Goal: Task Accomplishment & Management: Manage account settings

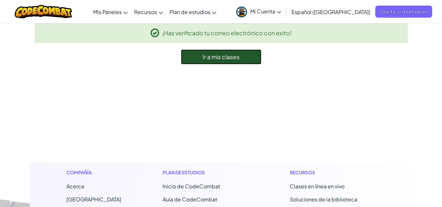
click at [227, 59] on font "Ir a mis clases" at bounding box center [220, 57] width 37 height 8
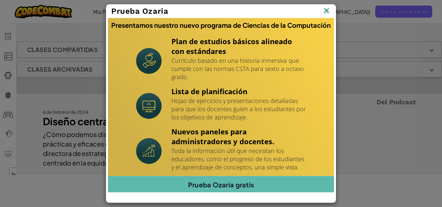
scroll to position [99, 0]
click at [325, 8] on img at bounding box center [326, 11] width 8 height 10
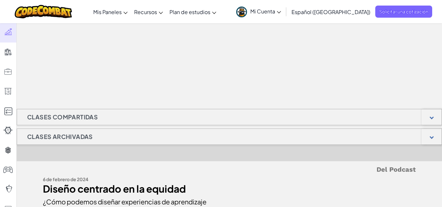
scroll to position [0, 0]
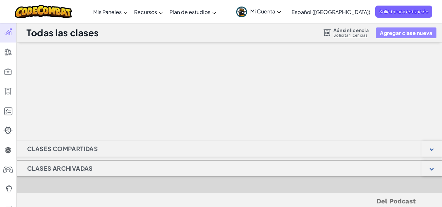
click at [399, 27] on button "Agregar clase nueva" at bounding box center [406, 32] width 60 height 11
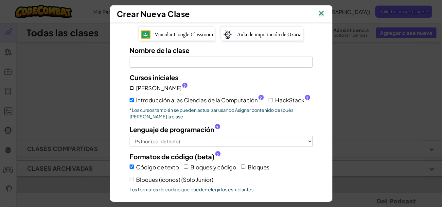
click at [129, 89] on input "[PERSON_NAME] ?" at bounding box center [131, 88] width 4 height 4
checkbox input "true"
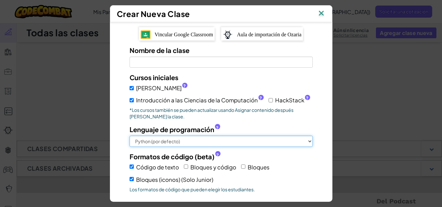
click at [223, 143] on select "Python (por defecto) JavaScript C++ [GEOGRAPHIC_DATA] (Experimental)" at bounding box center [220, 141] width 183 height 11
click at [129, 136] on select "Python (por defecto) JavaScript C++ [GEOGRAPHIC_DATA] (Experimental)" at bounding box center [220, 141] width 183 height 11
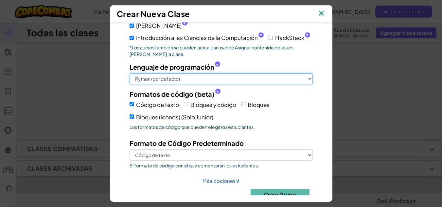
scroll to position [64, 0]
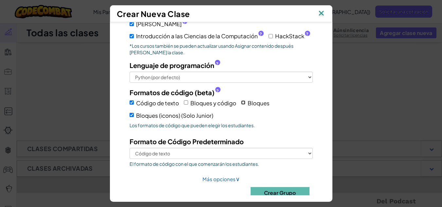
click at [243, 102] on input "Bloques" at bounding box center [243, 102] width 4 height 4
checkbox input "true"
click at [129, 103] on input "Código de texto" at bounding box center [131, 102] width 4 height 4
checkbox input "false"
click at [267, 191] on font "Crear Grupo" at bounding box center [280, 192] width 32 height 7
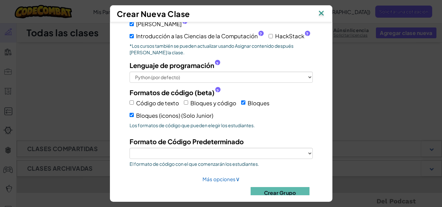
scroll to position [82, 0]
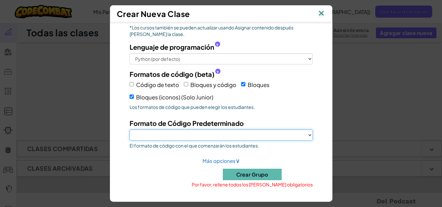
click at [254, 133] on select "Bloques Bloques (iconos) (Solo Junior)" at bounding box center [220, 134] width 183 height 11
click at [129, 129] on select "Bloques Bloques (iconos) (Solo Junior)" at bounding box center [220, 134] width 183 height 11
click at [204, 136] on select "Bloques Bloques (iconos) (Solo Junior)" at bounding box center [220, 134] width 183 height 11
select select "blocks-icons"
click at [129, 129] on select "Bloques Bloques (iconos) (Solo Junior)" at bounding box center [220, 134] width 183 height 11
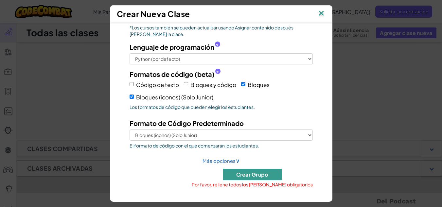
click at [249, 171] on font "Crear Grupo" at bounding box center [252, 174] width 32 height 7
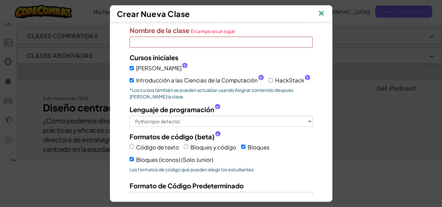
scroll to position [18, 0]
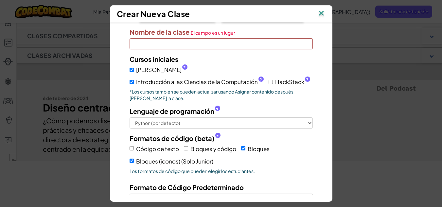
click at [207, 47] on input "Nombre de la clase El campo es un lugar" at bounding box center [220, 43] width 183 height 11
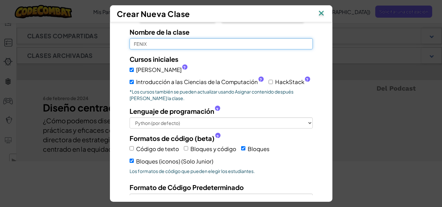
scroll to position [82, 0]
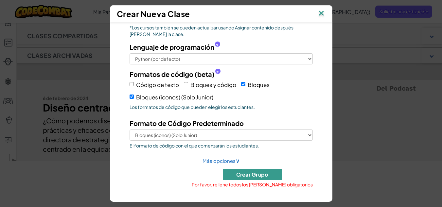
type input "FENIX"
click at [258, 173] on font "Crear Grupo" at bounding box center [252, 174] width 32 height 7
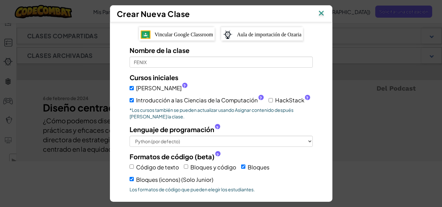
scroll to position [0, 0]
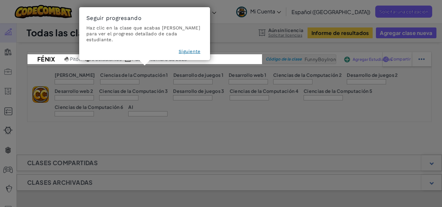
click at [191, 49] on font "Siguiente" at bounding box center [189, 51] width 22 height 5
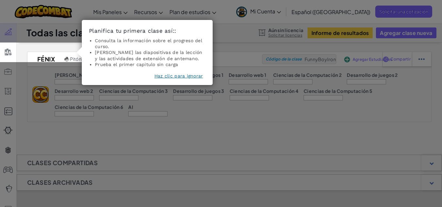
click at [180, 74] on font "Haz clic para ignorar" at bounding box center [178, 75] width 49 height 5
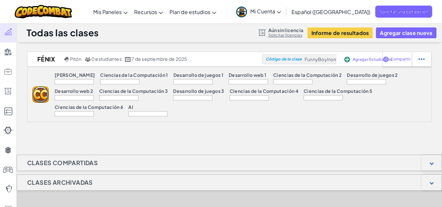
click at [68, 79] on div at bounding box center [74, 81] width 39 height 5
click at [58, 78] on div "[PERSON_NAME]" at bounding box center [75, 75] width 40 height 7
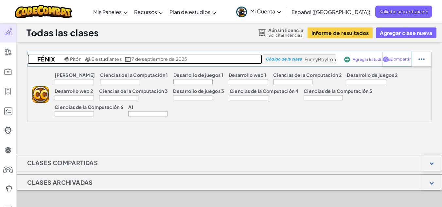
click at [70, 59] on font "Pitón" at bounding box center [75, 59] width 11 height 6
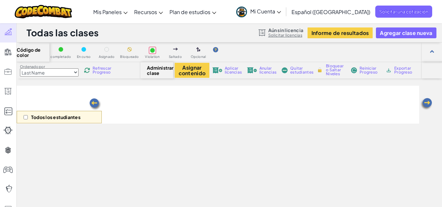
select select "560f1a9f22961295f9427742"
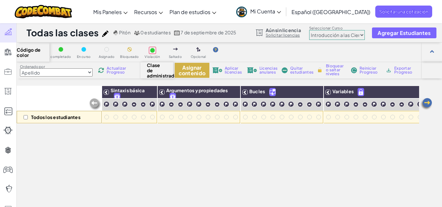
click at [197, 65] on font "Asignar contenido" at bounding box center [191, 70] width 27 height 12
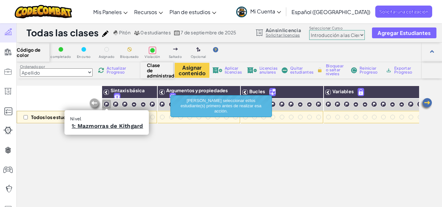
click at [106, 105] on img at bounding box center [106, 104] width 6 height 6
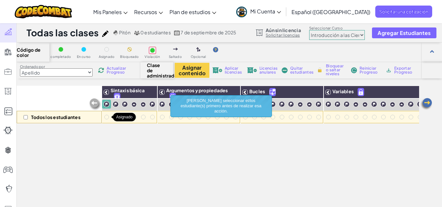
click at [105, 118] on div at bounding box center [106, 117] width 5 height 5
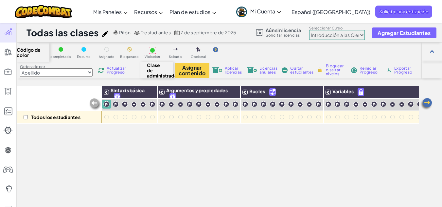
click at [156, 74] on font "Clase de administrador" at bounding box center [163, 70] width 32 height 16
click at [431, 102] on img at bounding box center [425, 103] width 13 height 13
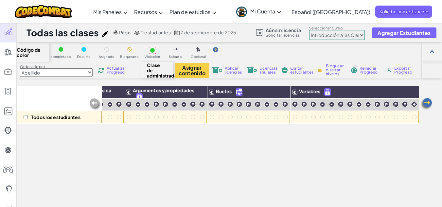
scroll to position [0, 38]
drag, startPoint x: 330, startPoint y: 69, endPoint x: 342, endPoint y: 85, distance: 20.1
click at [342, 85] on div "Código de color completado En curso Asignado Bloqueado Violación Saltado Opcion…" at bounding box center [229, 158] width 425 height 233
click at [95, 103] on img at bounding box center [95, 104] width 13 height 13
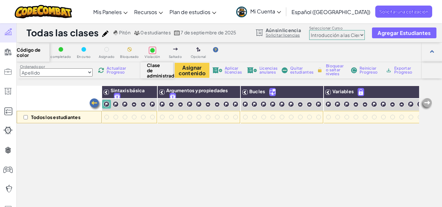
scroll to position [0, 0]
click at [63, 112] on div "Todos los estudiantes" at bounding box center [59, 117] width 85 height 12
click at [117, 109] on div at bounding box center [115, 105] width 9 height 10
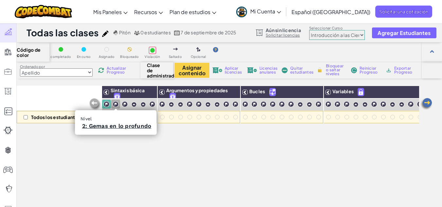
click at [116, 105] on img at bounding box center [115, 104] width 6 height 6
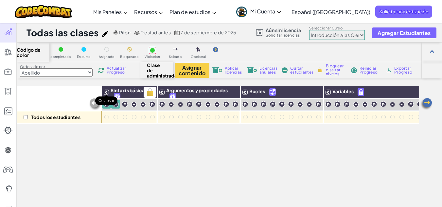
click at [107, 92] on icon at bounding box center [106, 92] width 5 height 5
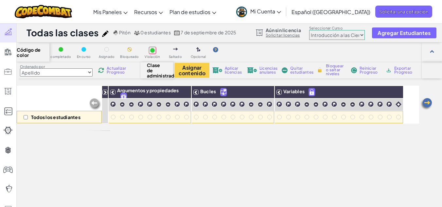
click at [107, 92] on icon at bounding box center [105, 92] width 5 height 5
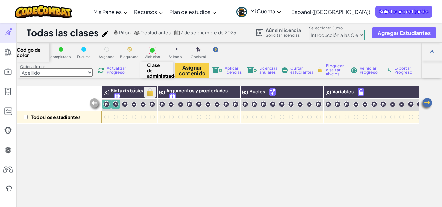
click at [152, 90] on img at bounding box center [149, 92] width 11 height 10
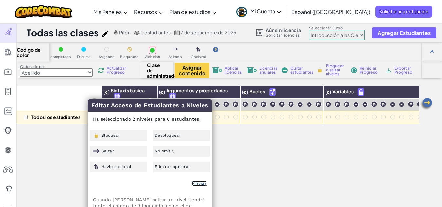
click at [195, 182] on font "Enviar" at bounding box center [199, 183] width 15 height 5
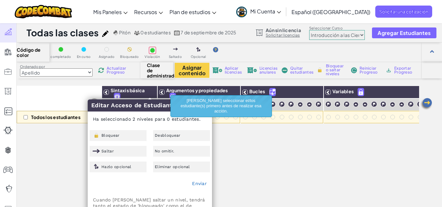
click at [78, 74] on select "Apellido nombre de [GEOGRAPHIC_DATA] [GEOGRAPHIC_DATA] (de alto a bajo) Progres…" at bounding box center [56, 72] width 73 height 8
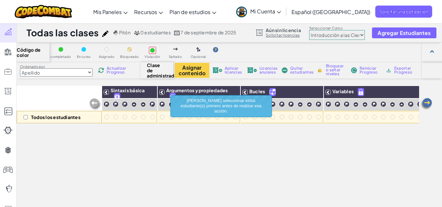
click at [78, 74] on select "Apellido nombre de [GEOGRAPHIC_DATA] [GEOGRAPHIC_DATA] (de alto a bajo) Progres…" at bounding box center [56, 72] width 73 height 8
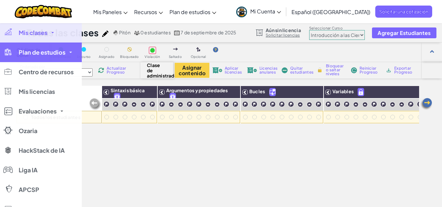
click at [3, 51] on link "Plan de estudios" at bounding box center [41, 52] width 82 height 20
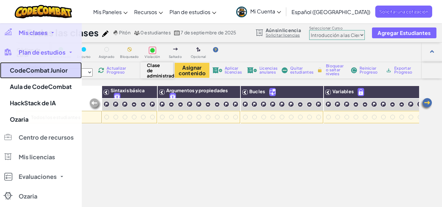
click at [18, 70] on font "CodeCombat Junior" at bounding box center [39, 70] width 58 height 8
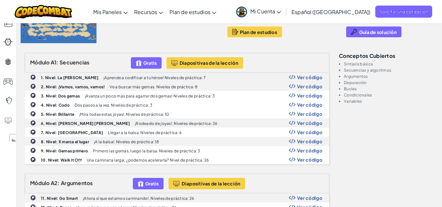
scroll to position [87, 0]
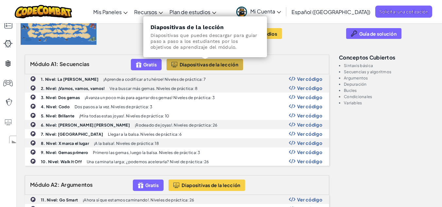
click at [198, 64] on font "Diapositivas de la lección" at bounding box center [208, 64] width 59 height 6
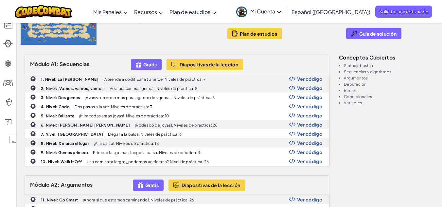
click at [278, 16] on link "Mi Cuenta" at bounding box center [258, 11] width 51 height 21
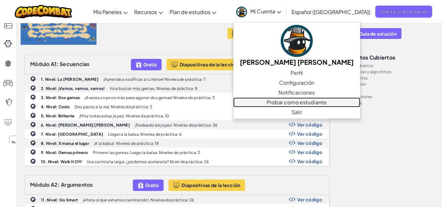
click at [280, 101] on font "Probar como estudiante" at bounding box center [296, 102] width 60 height 7
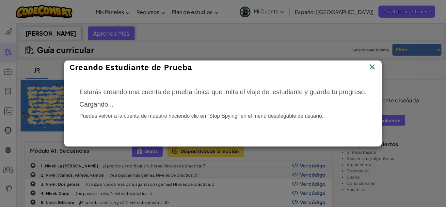
click at [370, 68] on img at bounding box center [372, 67] width 8 height 10
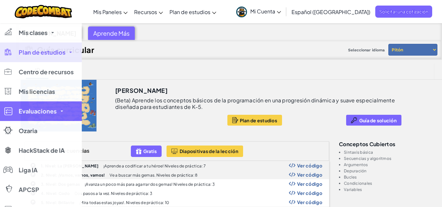
click at [59, 106] on link "Evaluaciones" at bounding box center [41, 111] width 82 height 20
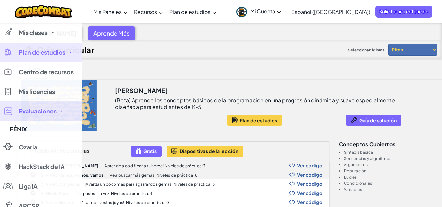
click at [59, 106] on link "Evaluaciones" at bounding box center [41, 111] width 82 height 20
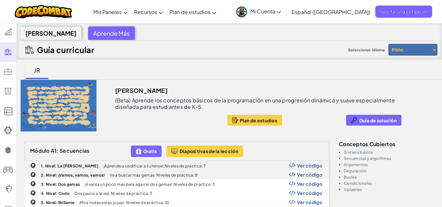
click at [277, 15] on link "Mi Cuenta" at bounding box center [258, 11] width 51 height 21
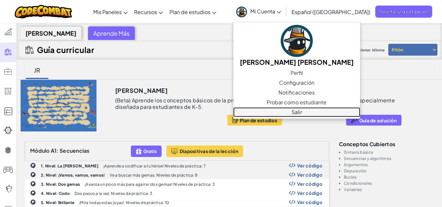
click at [291, 115] on font "Salir" at bounding box center [296, 112] width 10 height 8
